Goal: Information Seeking & Learning: Learn about a topic

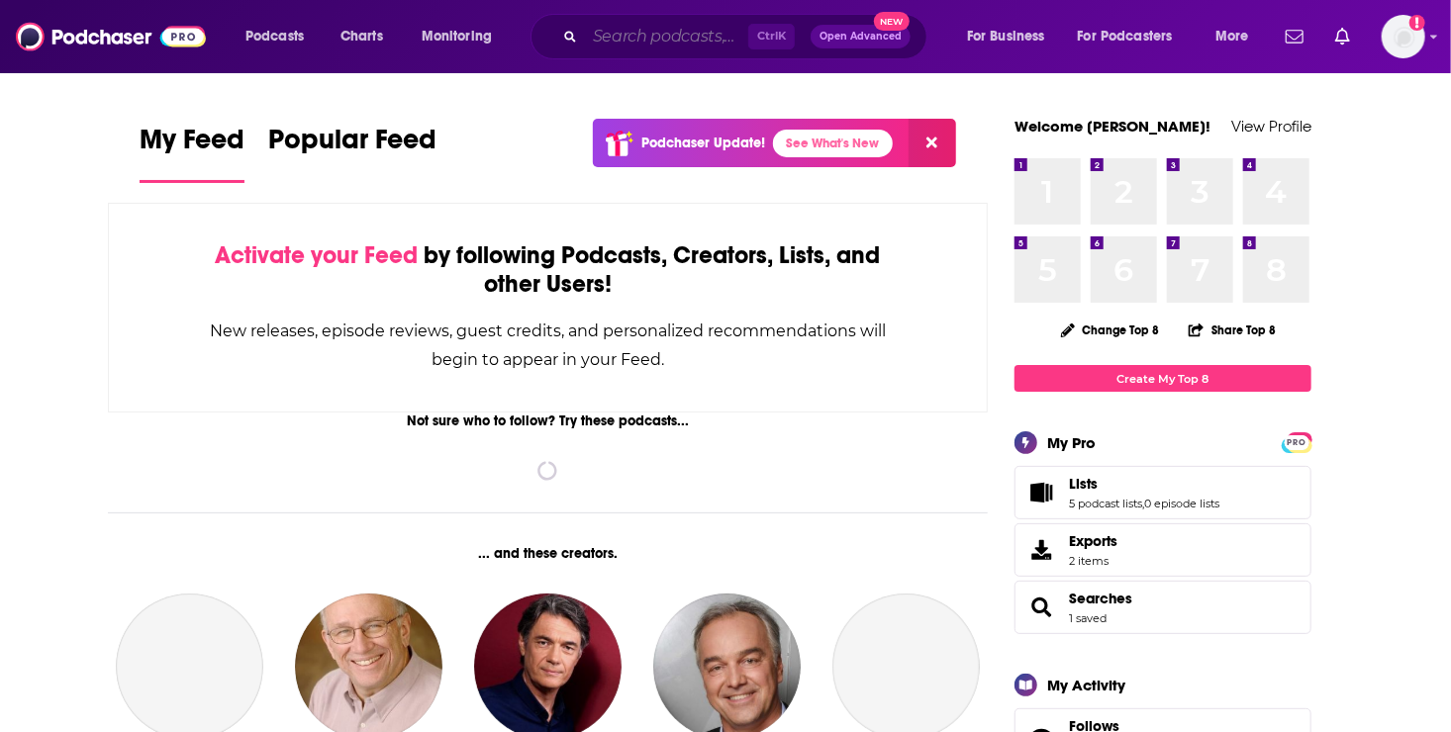
click at [635, 33] on input "Search podcasts, credits, & more..." at bounding box center [666, 37] width 163 height 32
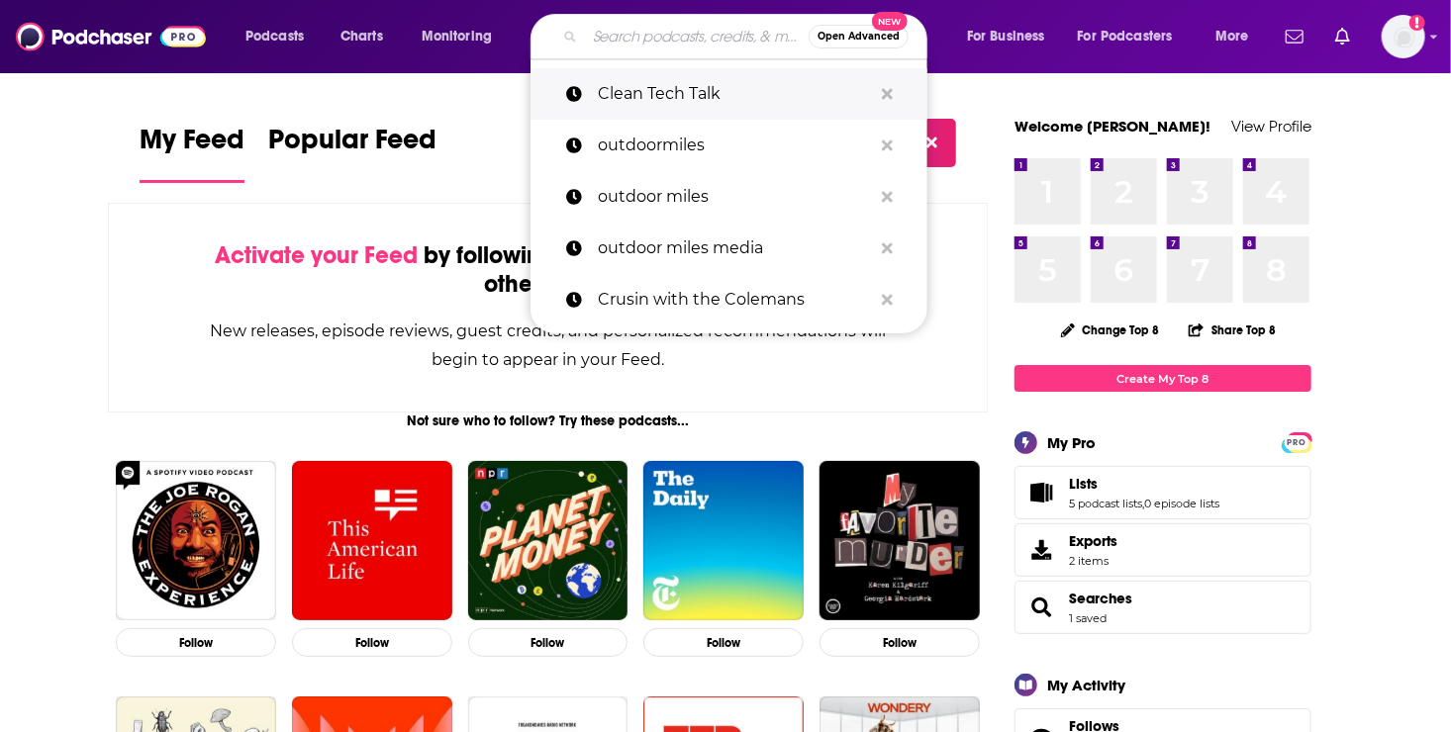
click at [650, 87] on p "Clean Tech Talk" at bounding box center [735, 93] width 274 height 51
type input "Clean Tech Talk"
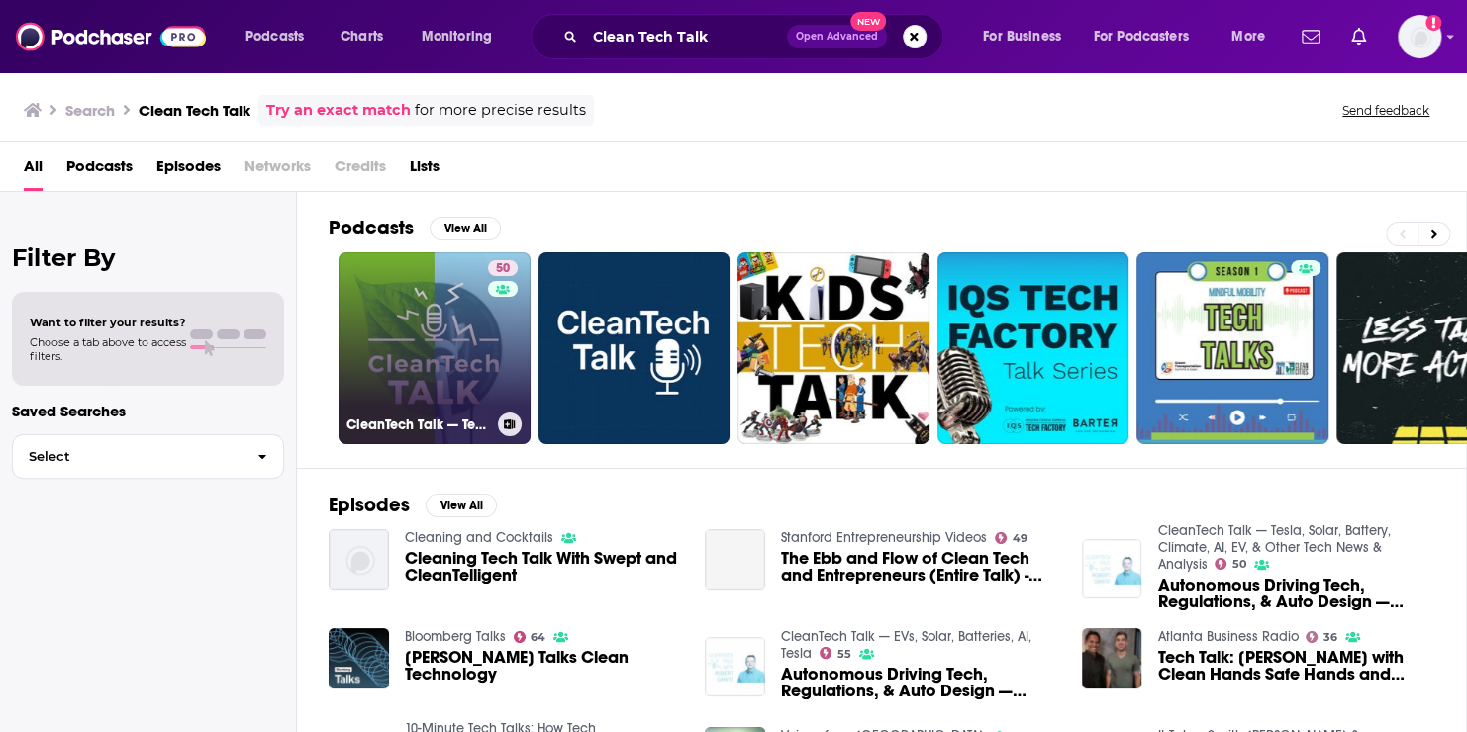
click at [437, 371] on link "50 CleanTech Talk — Tesla, Solar, Battery, Climate, AI, EV, & Other Tech News &…" at bounding box center [434, 348] width 192 height 192
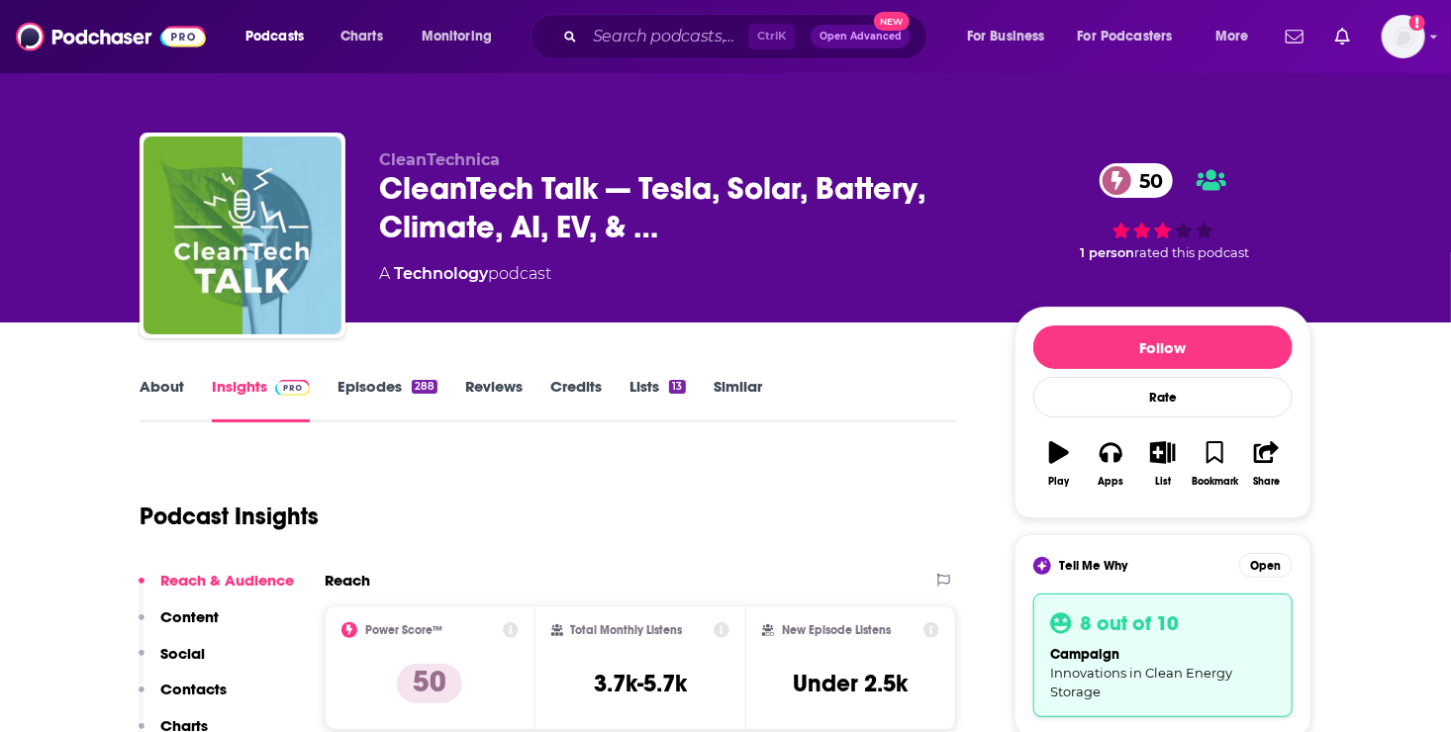
click at [360, 377] on link "Episodes 288" at bounding box center [388, 400] width 100 height 46
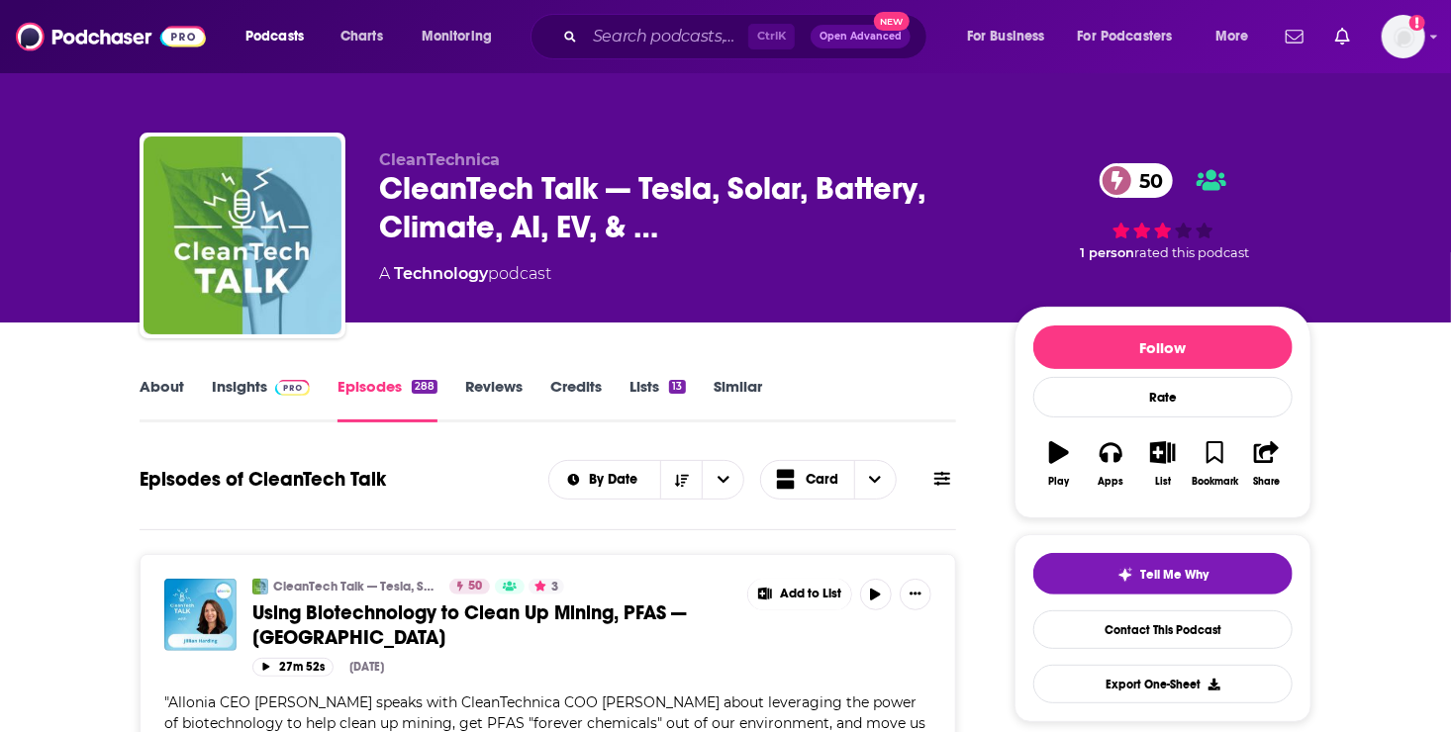
scroll to position [640, 0]
